Goal: Information Seeking & Learning: Learn about a topic

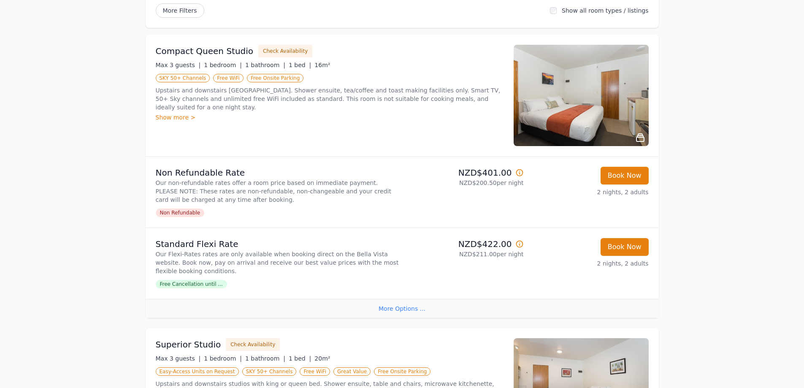
scroll to position [24, 0]
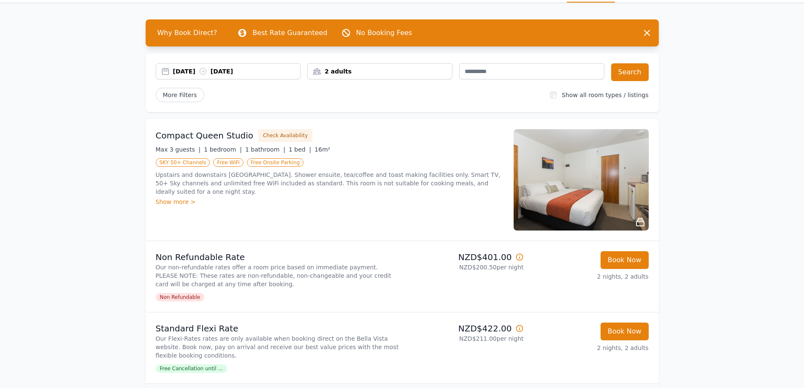
click at [607, 190] on img at bounding box center [581, 179] width 135 height 101
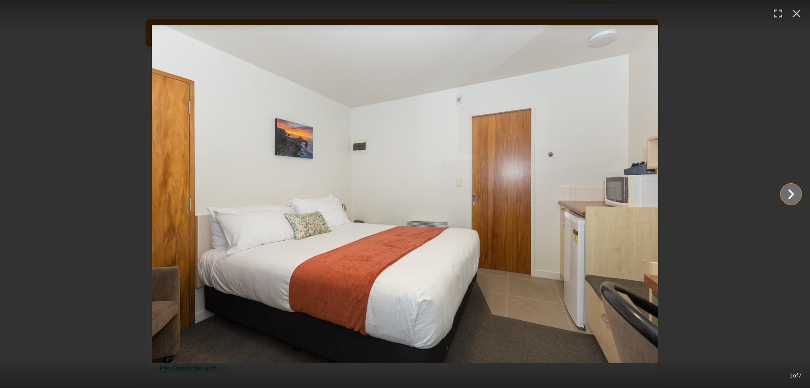
click at [791, 192] on icon "Show slide 2 of 7" at bounding box center [791, 194] width 6 height 10
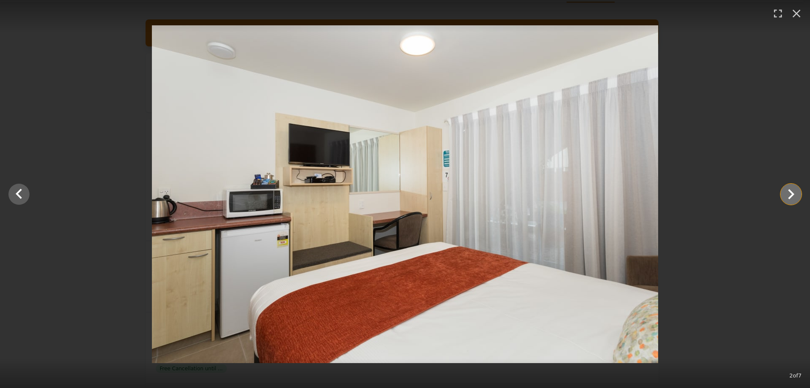
click at [791, 191] on icon "Show slide 3 of 7" at bounding box center [791, 194] width 6 height 10
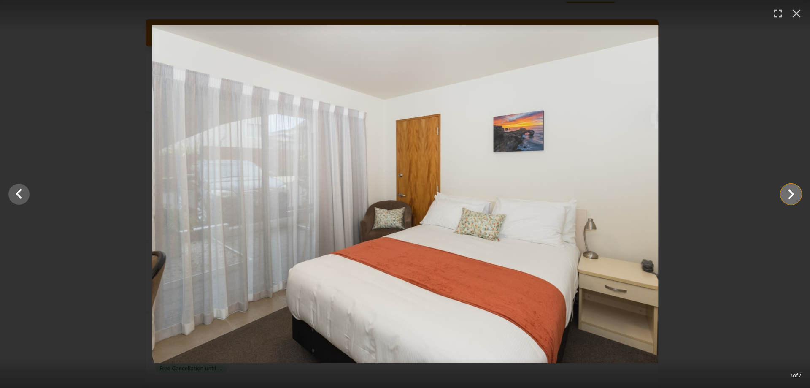
click at [791, 191] on icon "Show slide 4 of 7" at bounding box center [791, 194] width 6 height 10
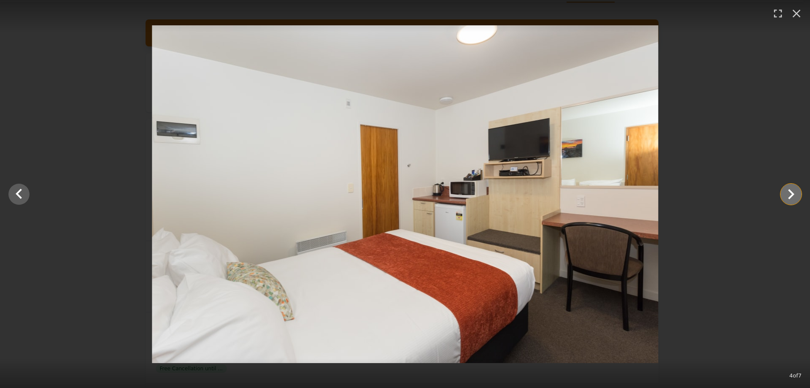
click at [791, 191] on icon "Show slide 5 of 7" at bounding box center [791, 194] width 6 height 10
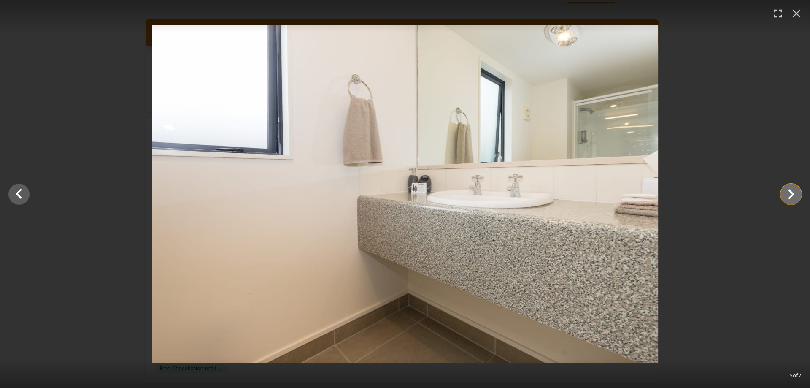
click at [791, 191] on icon "Show slide 6 of 7" at bounding box center [791, 194] width 6 height 10
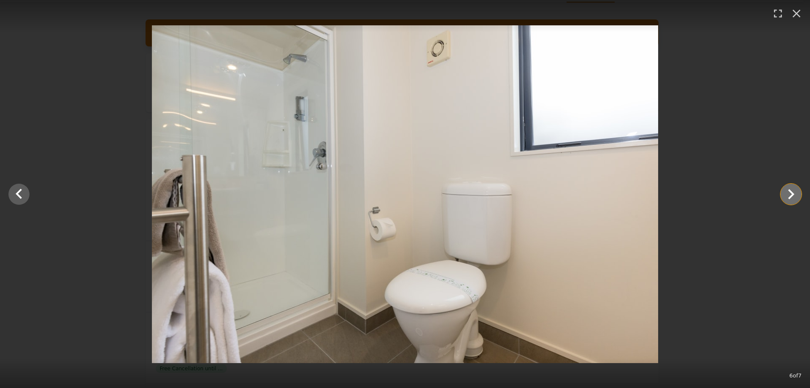
click at [791, 191] on icon "Show slide 7 of 7" at bounding box center [791, 194] width 6 height 10
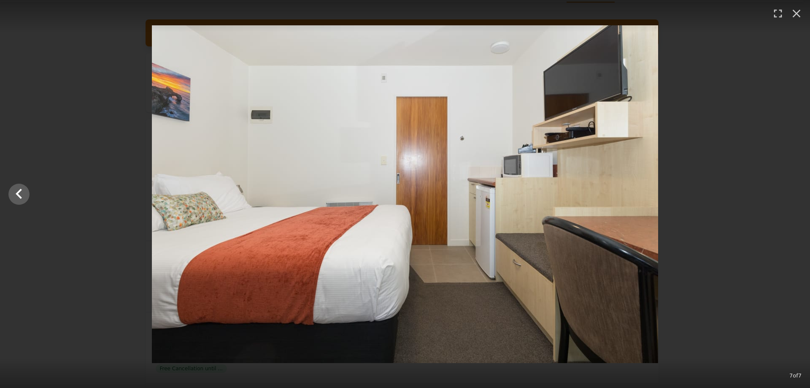
click at [791, 191] on div at bounding box center [405, 194] width 810 height 338
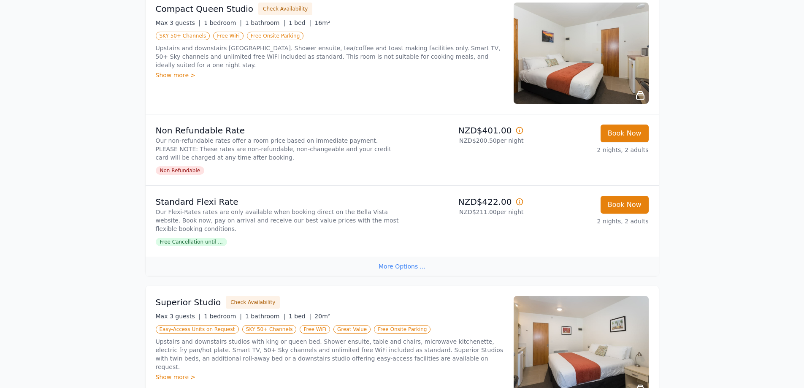
scroll to position [278, 0]
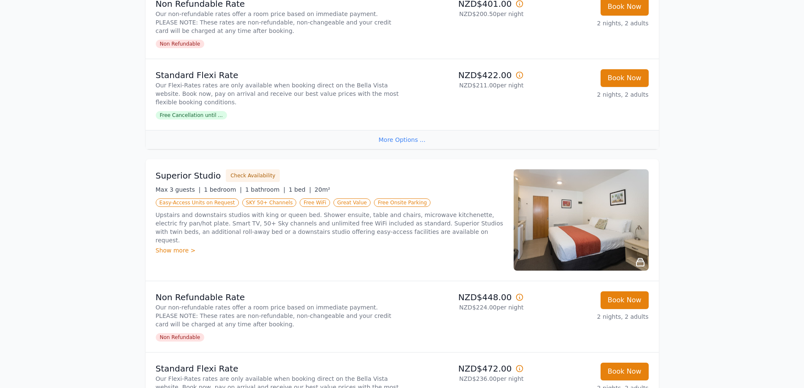
click at [606, 247] on img at bounding box center [581, 219] width 135 height 101
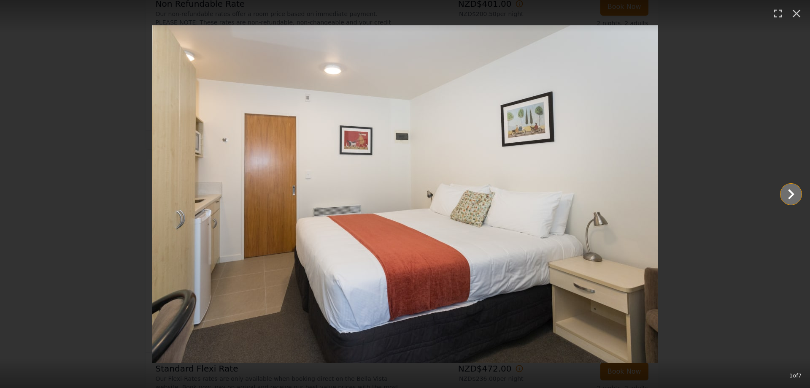
click at [795, 199] on icon "Show slide 2 of 7" at bounding box center [791, 194] width 20 height 20
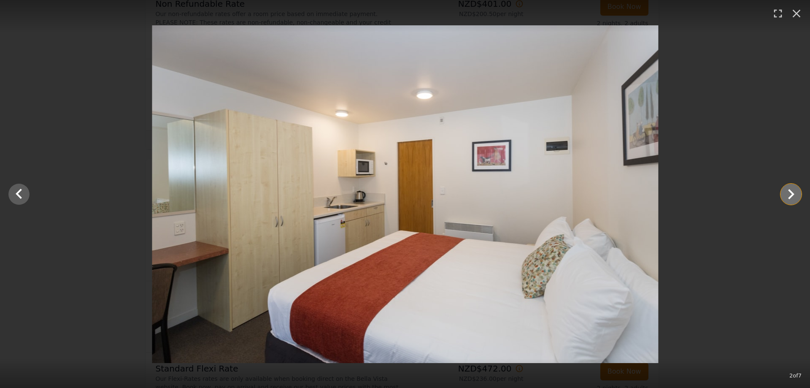
click at [795, 198] on icon "Show slide 3 of 7" at bounding box center [791, 194] width 20 height 20
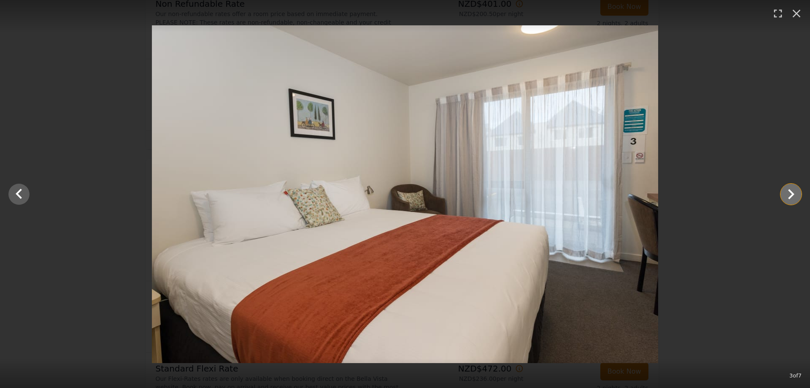
click at [795, 197] on icon "Show slide 4 of 7" at bounding box center [791, 194] width 20 height 20
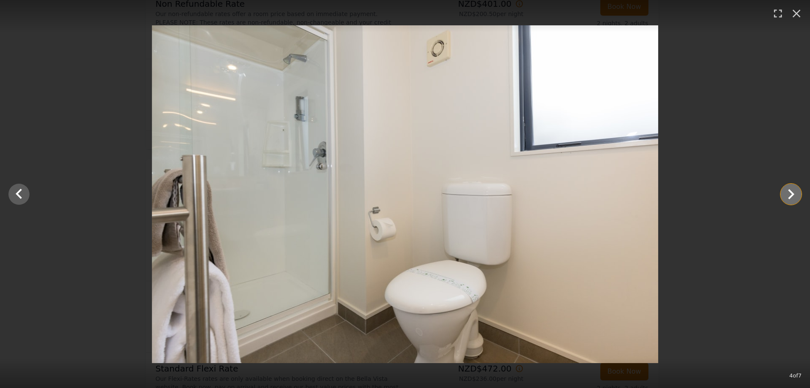
click at [795, 197] on icon "Show slide 5 of 7" at bounding box center [791, 194] width 20 height 20
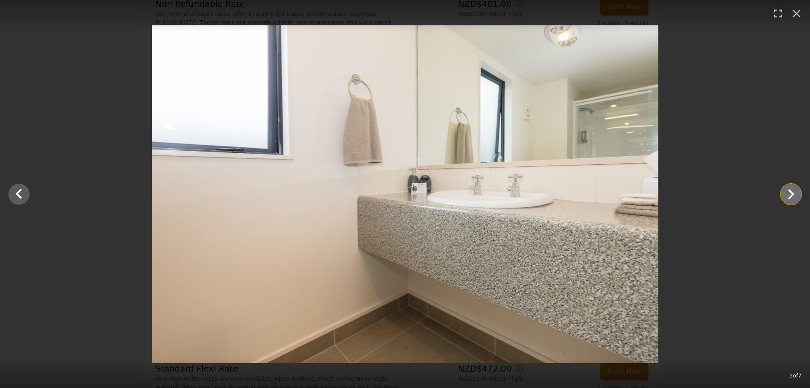
click at [795, 197] on icon "Show slide 6 of 7" at bounding box center [791, 194] width 20 height 20
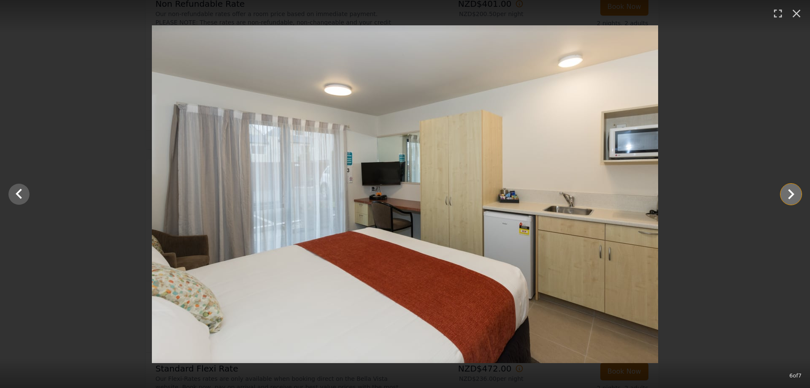
click at [795, 197] on icon "Show slide 7 of 7" at bounding box center [791, 194] width 20 height 20
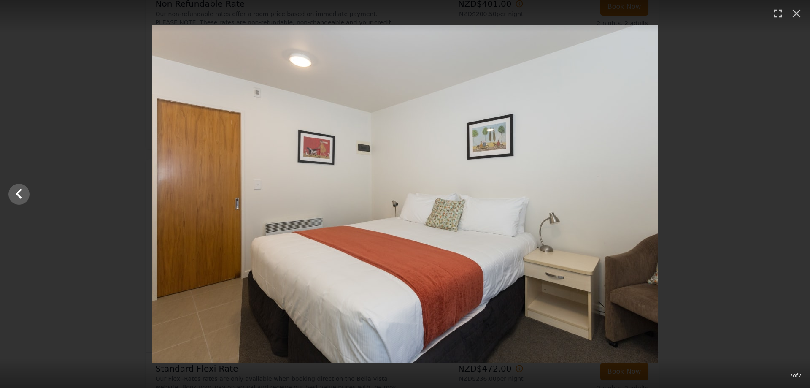
click at [797, 196] on div at bounding box center [405, 194] width 810 height 338
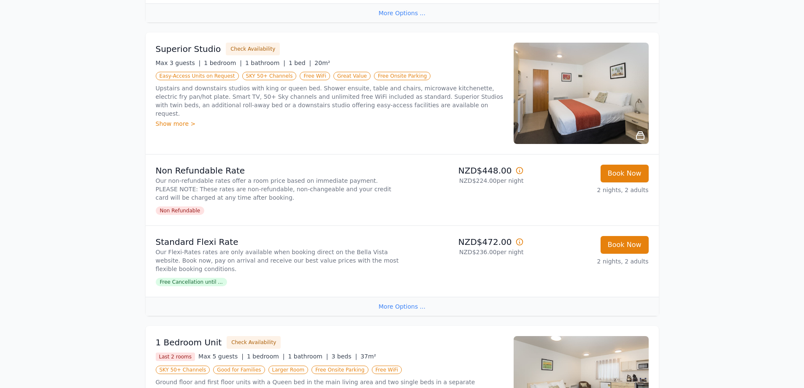
scroll to position [573, 0]
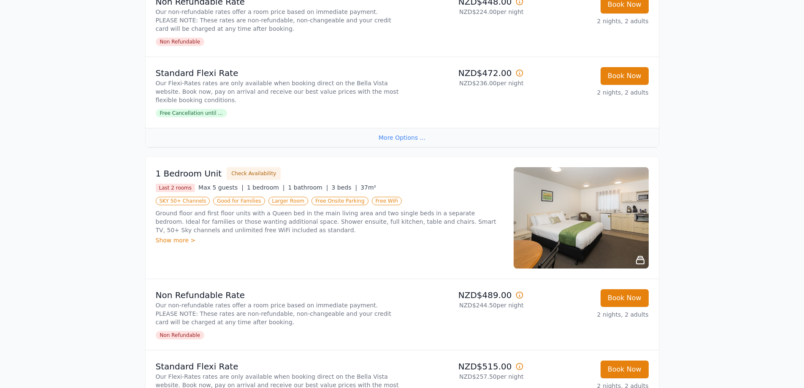
click at [640, 258] on icon at bounding box center [640, 260] width 8 height 8
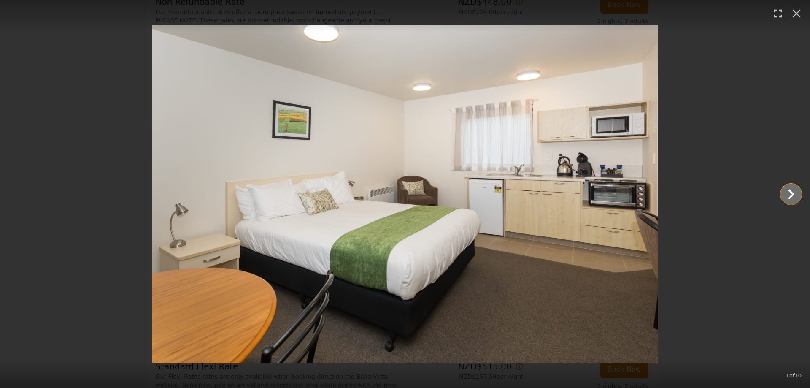
click at [782, 193] on icon "Show slide 2 of 10" at bounding box center [791, 194] width 20 height 20
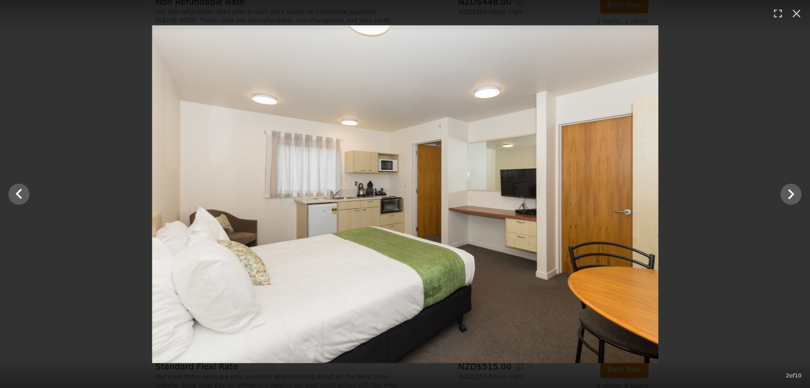
click at [780, 192] on div at bounding box center [405, 194] width 810 height 338
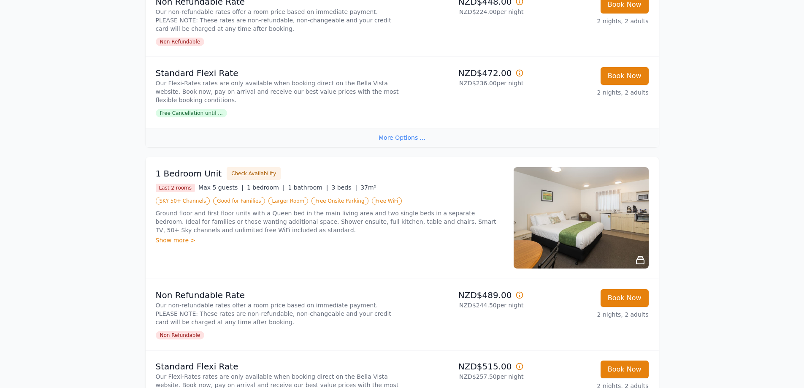
click at [632, 246] on img at bounding box center [581, 217] width 135 height 101
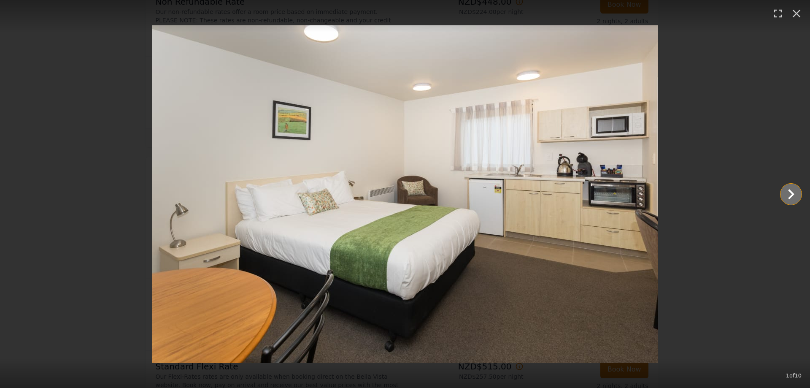
click at [791, 195] on icon "Show slide 2 of 10" at bounding box center [791, 194] width 20 height 20
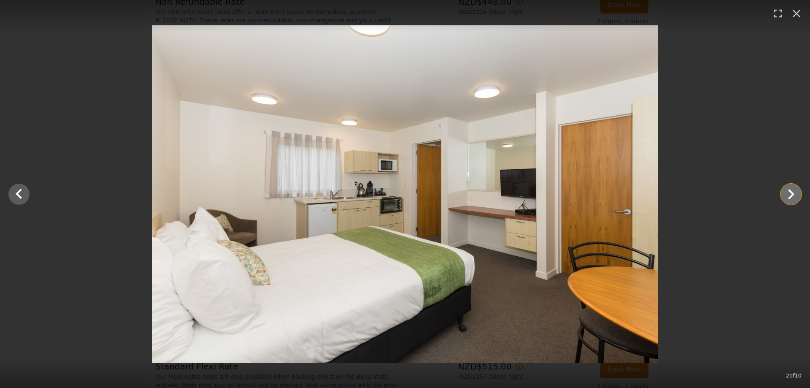
click at [790, 194] on icon "Show slide 3 of 10" at bounding box center [791, 194] width 20 height 20
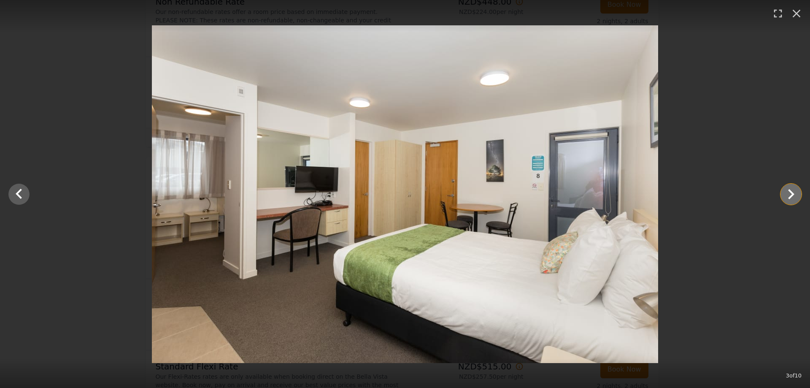
click at [790, 194] on icon "Show slide 4 of 10" at bounding box center [791, 194] width 20 height 20
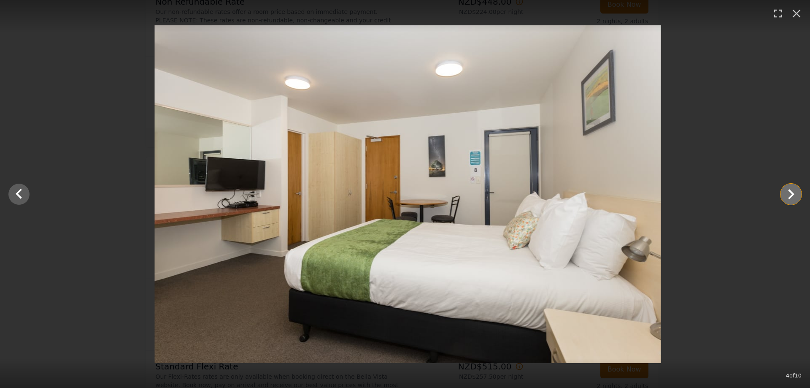
click at [790, 194] on icon "Show slide 5 of 10" at bounding box center [791, 194] width 20 height 20
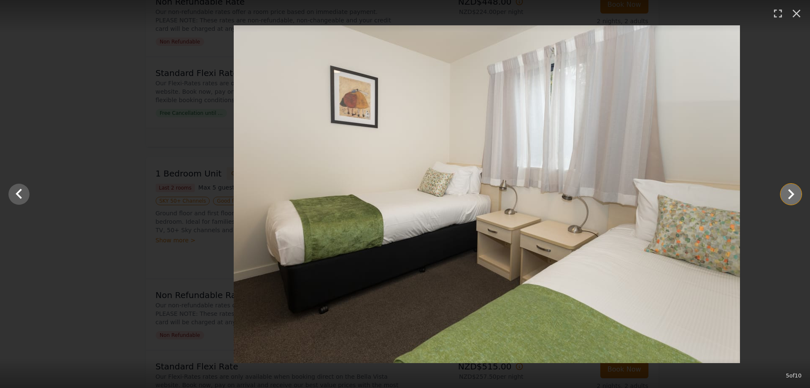
click at [790, 194] on icon "Show slide 6 of 10" at bounding box center [791, 194] width 20 height 20
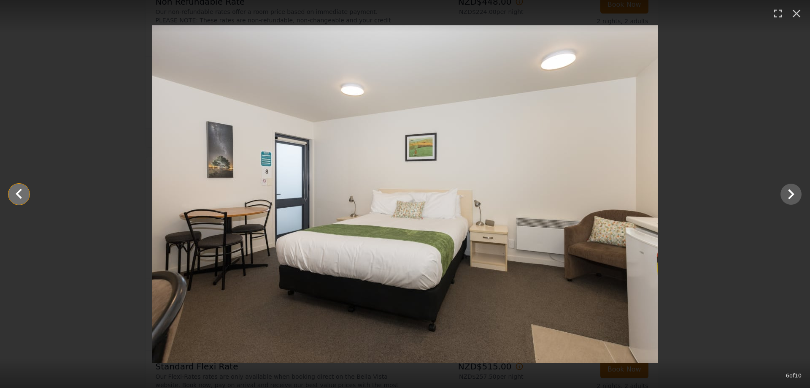
click at [23, 195] on icon "Show slide 5 of 10" at bounding box center [19, 194] width 20 height 20
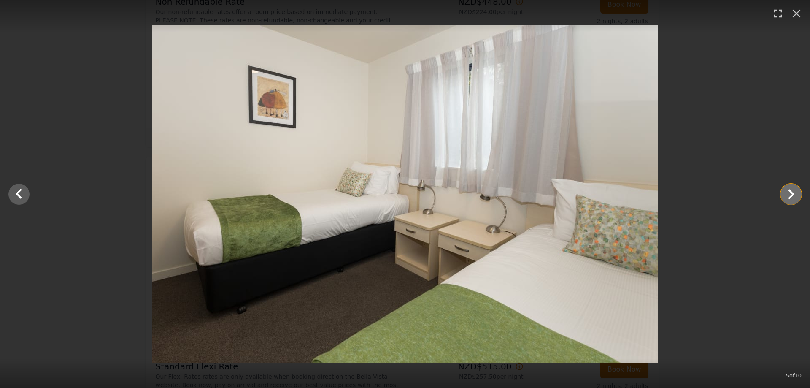
click at [791, 195] on icon "Show slide 6 of 10" at bounding box center [791, 194] width 6 height 10
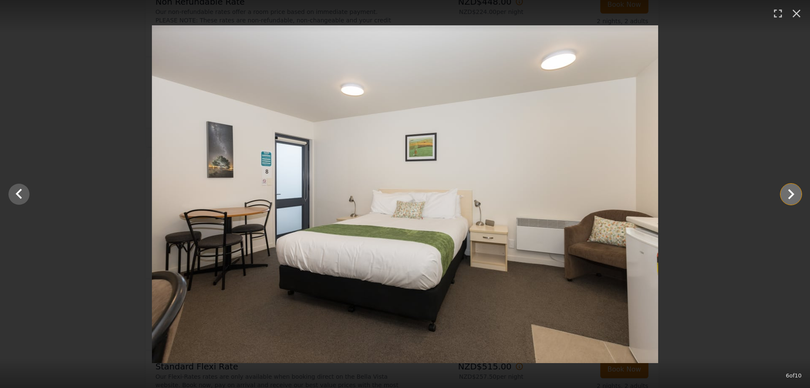
click at [790, 195] on icon "Show slide 7 of 10" at bounding box center [791, 194] width 20 height 20
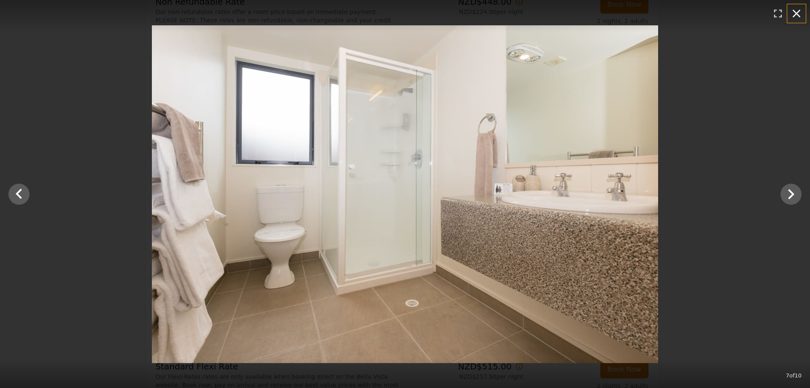
click at [797, 17] on icon "button" at bounding box center [797, 14] width 14 height 14
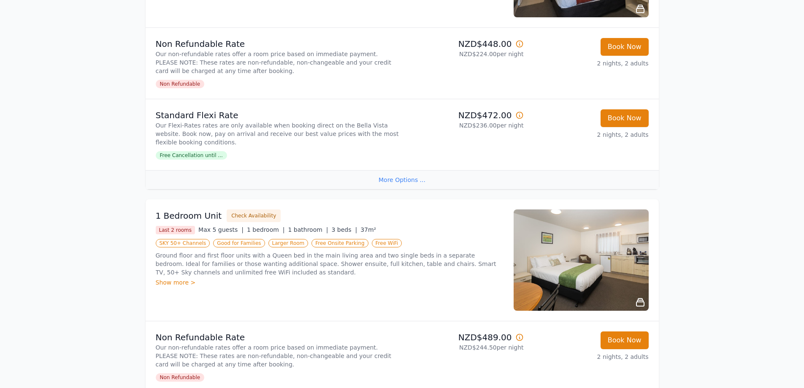
scroll to position [404, 0]
